Goal: Task Accomplishment & Management: Complete application form

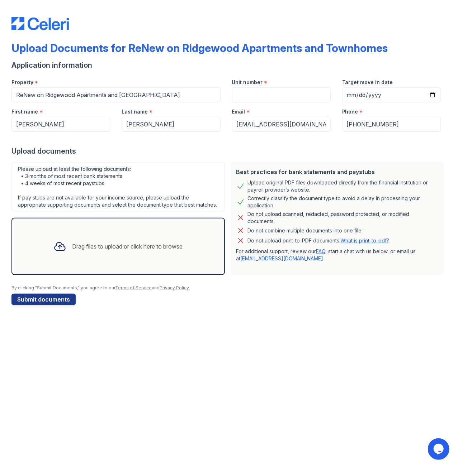
click at [163, 141] on div at bounding box center [228, 139] width 435 height 14
click at [276, 411] on div "Upload Documents for ReNew on Ridgewood Apartments and Townhomes Application in…" at bounding box center [229, 233] width 458 height 467
click at [116, 230] on div "Drag files to upload or click here to browse" at bounding box center [117, 246] width 213 height 57
click at [104, 248] on div "Drag files to upload or click here to browse" at bounding box center [127, 246] width 110 height 9
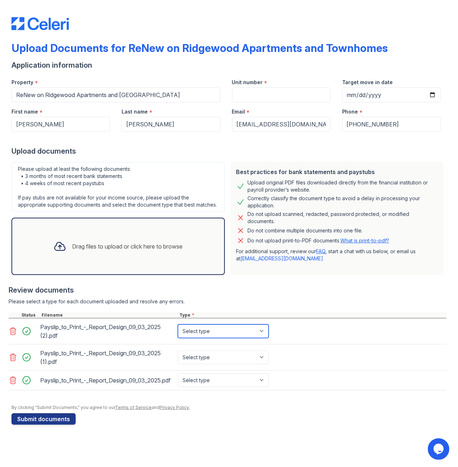
click at [223, 331] on select "Select type Paystub Bank Statement Offer Letter Tax Documents Benefit Award Let…" at bounding box center [223, 332] width 91 height 14
select select "paystub"
click at [178, 325] on select "Select type Paystub Bank Statement Offer Letter Tax Documents Benefit Award Let…" at bounding box center [223, 332] width 91 height 14
click at [219, 357] on select "Select type Paystub Bank Statement Offer Letter Tax Documents Benefit Award Let…" at bounding box center [223, 358] width 91 height 14
select select "paystub"
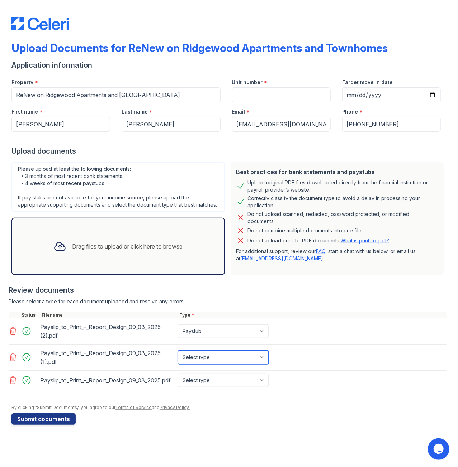
click at [178, 351] on select "Select type Paystub Bank Statement Offer Letter Tax Documents Benefit Award Let…" at bounding box center [223, 358] width 91 height 14
click at [200, 387] on select "Select type Paystub Bank Statement Offer Letter Tax Documents Benefit Award Let…" at bounding box center [223, 381] width 91 height 14
select select "paystub"
click at [178, 376] on select "Select type Paystub Bank Statement Offer Letter Tax Documents Benefit Award Let…" at bounding box center [223, 381] width 91 height 14
click at [137, 439] on div "Upload Documents for ReNew on Ridgewood Apartments and Townhomes Application in…" at bounding box center [228, 219] width 435 height 439
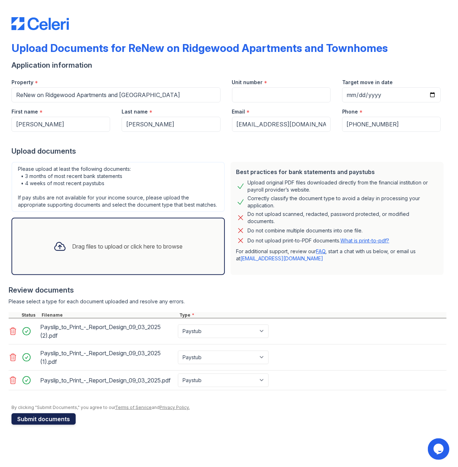
click at [40, 422] on button "Submit documents" at bounding box center [43, 419] width 64 height 11
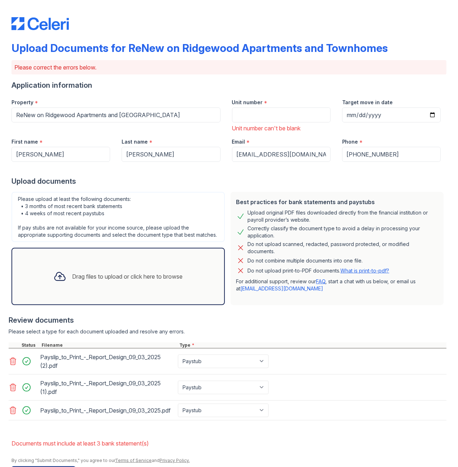
scroll to position [38, 0]
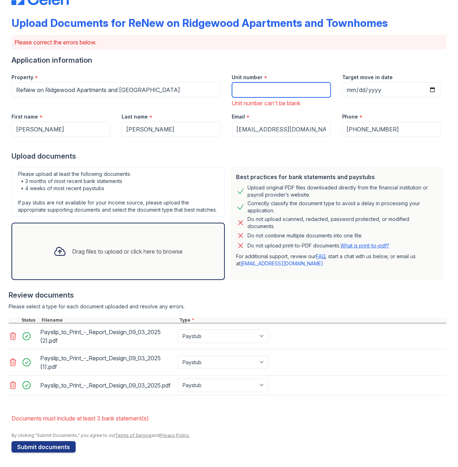
click at [272, 82] on input "Unit number" at bounding box center [281, 89] width 99 height 15
type input "202"
click at [95, 186] on div "Please upload at least the following documents: • 3 months of most recent bank …" at bounding box center [117, 192] width 213 height 50
click at [65, 448] on button "Submit documents" at bounding box center [43, 446] width 64 height 11
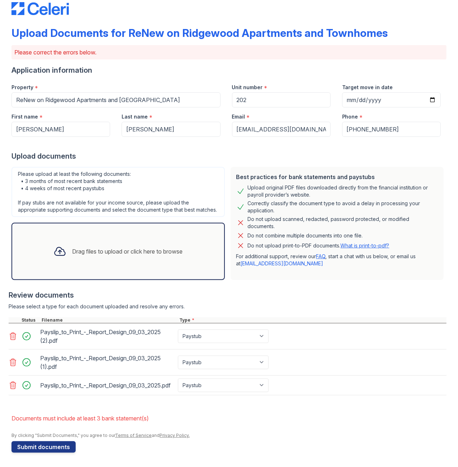
scroll to position [28, 0]
click at [228, 387] on select "Paystub Bank Statement Offer Letter Tax Documents Benefit Award Letter Investme…" at bounding box center [223, 386] width 91 height 14
click at [286, 303] on div "Please select a type for each document uploaded and resolve any errors." at bounding box center [228, 306] width 438 height 7
click at [212, 330] on select "Paystub Bank Statement Offer Letter Tax Documents Benefit Award Letter Investme…" at bounding box center [223, 337] width 91 height 14
click at [229, 303] on div "Please select a type for each document uploaded and resolve any errors." at bounding box center [228, 306] width 438 height 7
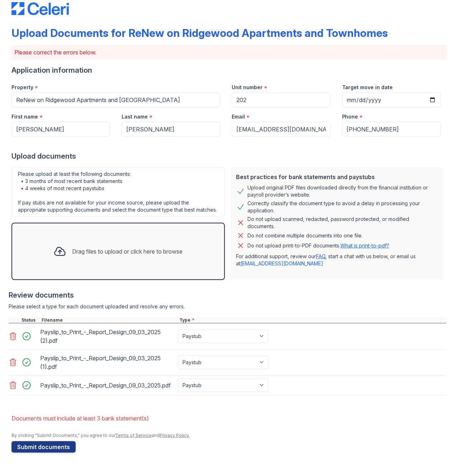
click at [14, 333] on icon at bounding box center [13, 336] width 6 height 7
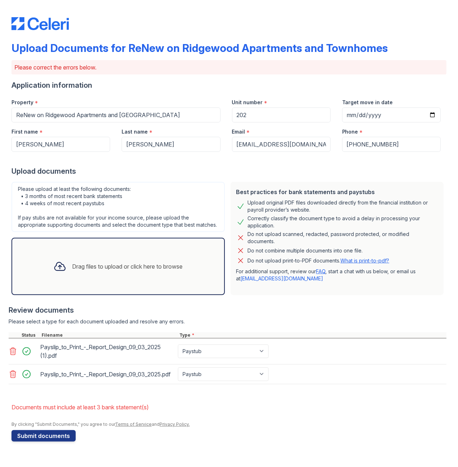
scroll to position [1, 0]
click at [14, 355] on icon at bounding box center [13, 351] width 6 height 7
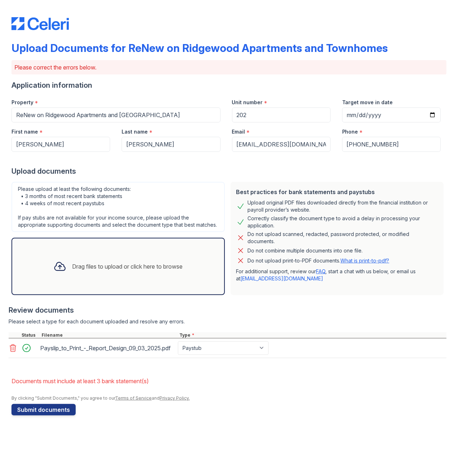
scroll to position [0, 0]
click at [13, 349] on icon at bounding box center [13, 348] width 6 height 7
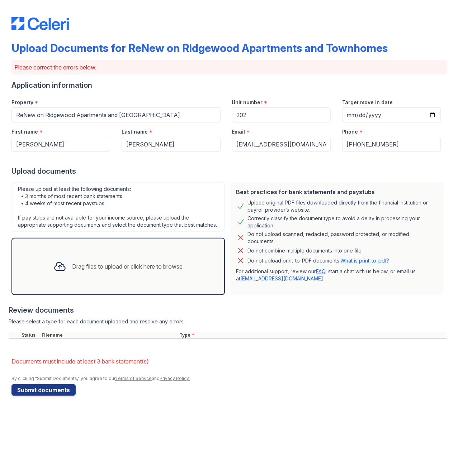
click at [288, 304] on div at bounding box center [228, 301] width 438 height 7
click at [105, 248] on div "Drag files to upload or click here to browse" at bounding box center [117, 266] width 213 height 57
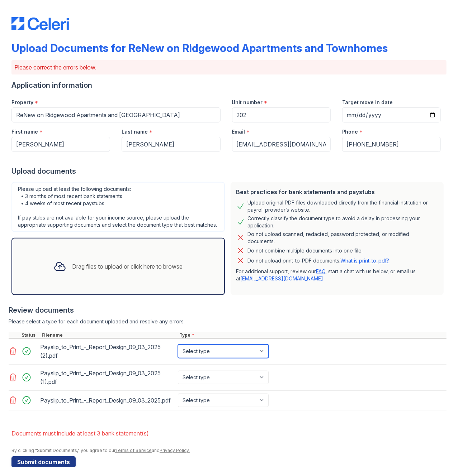
click at [212, 357] on select "Select type Paystub Bank Statement Offer Letter Tax Documents Benefit Award Let…" at bounding box center [223, 352] width 91 height 14
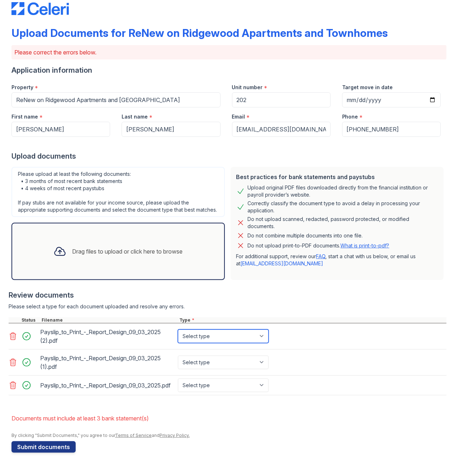
scroll to position [28, 0]
click at [212, 330] on select "Select type Paystub Bank Statement Offer Letter Tax Documents Benefit Award Let…" at bounding box center [223, 337] width 91 height 14
select select "bank_statement"
click at [178, 330] on select "Select type Paystub Bank Statement Offer Letter Tax Documents Benefit Award Let…" at bounding box center [223, 337] width 91 height 14
click at [212, 356] on select "Select type Paystub Bank Statement Offer Letter Tax Documents Benefit Award Let…" at bounding box center [223, 363] width 91 height 14
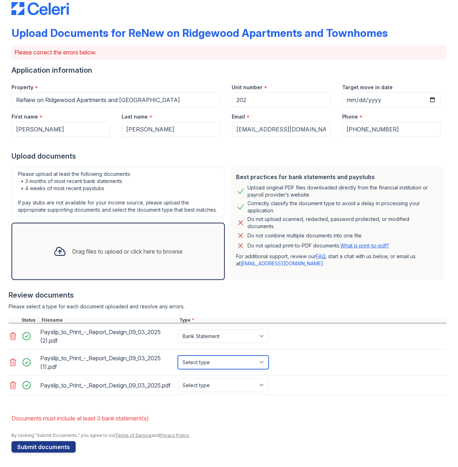
select select "bank_statement"
click at [178, 356] on select "Select type Paystub Bank Statement Offer Letter Tax Documents Benefit Award Let…" at bounding box center [223, 363] width 91 height 14
click at [209, 379] on div "Select type Paystub Bank Statement Offer Letter Tax Documents Benefit Award Let…" at bounding box center [223, 386] width 95 height 14
drag, startPoint x: 208, startPoint y: 381, endPoint x: 208, endPoint y: 388, distance: 6.8
click at [208, 381] on select "Select type Paystub Bank Statement Offer Letter Tax Documents Benefit Award Let…" at bounding box center [223, 386] width 91 height 14
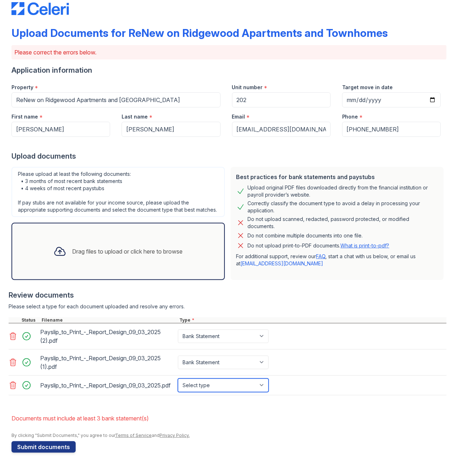
select select "bank_statement"
click at [178, 379] on select "Select type Paystub Bank Statement Offer Letter Tax Documents Benefit Award Let…" at bounding box center [223, 386] width 91 height 14
click at [148, 380] on div "Payslip_to_Print_-_Report_Design_09_03_2025.pdf" at bounding box center [107, 385] width 135 height 11
click at [48, 450] on button "Submit documents" at bounding box center [43, 446] width 64 height 11
